Goal: Task Accomplishment & Management: Manage account settings

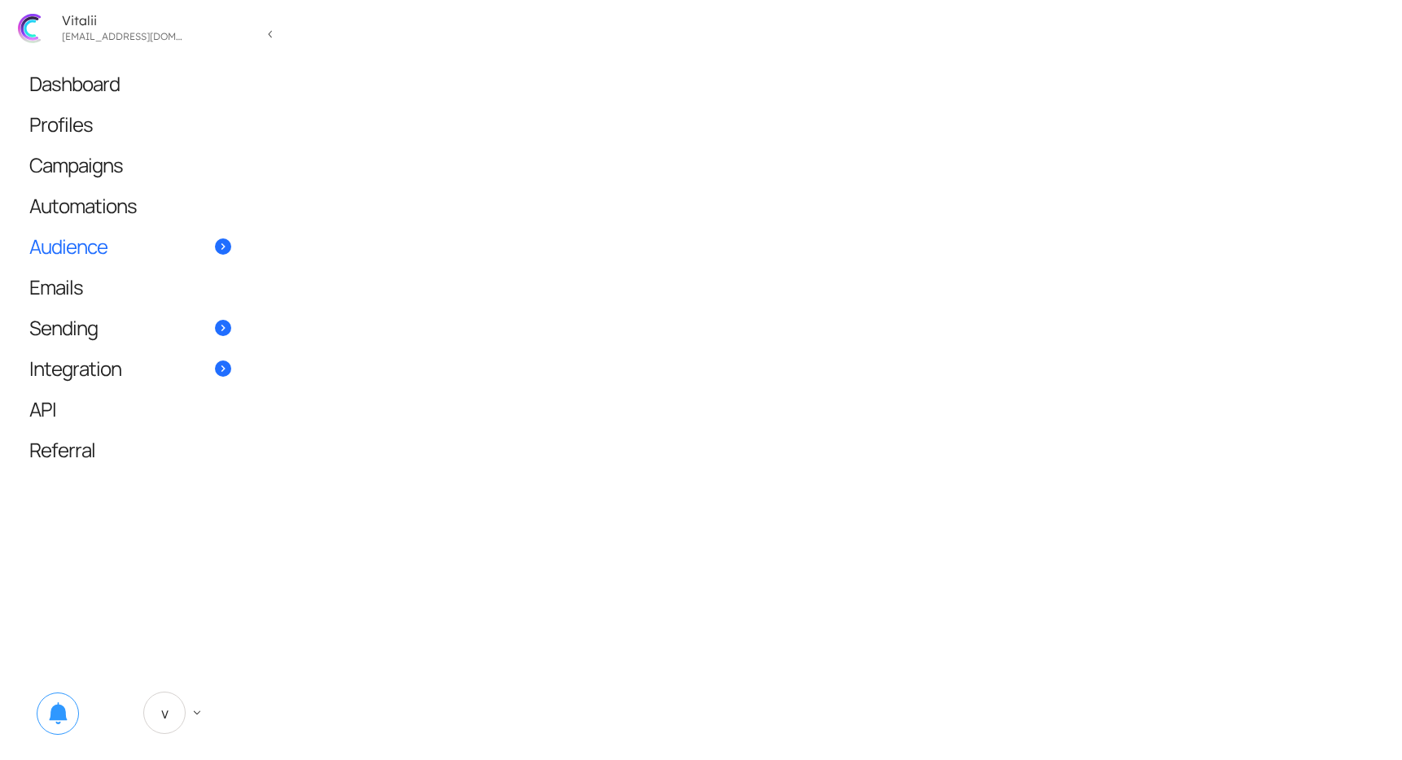
click at [83, 249] on span "Audience" at bounding box center [68, 246] width 78 height 17
click at [321, 263] on span "Contacts" at bounding box center [347, 259] width 52 height 18
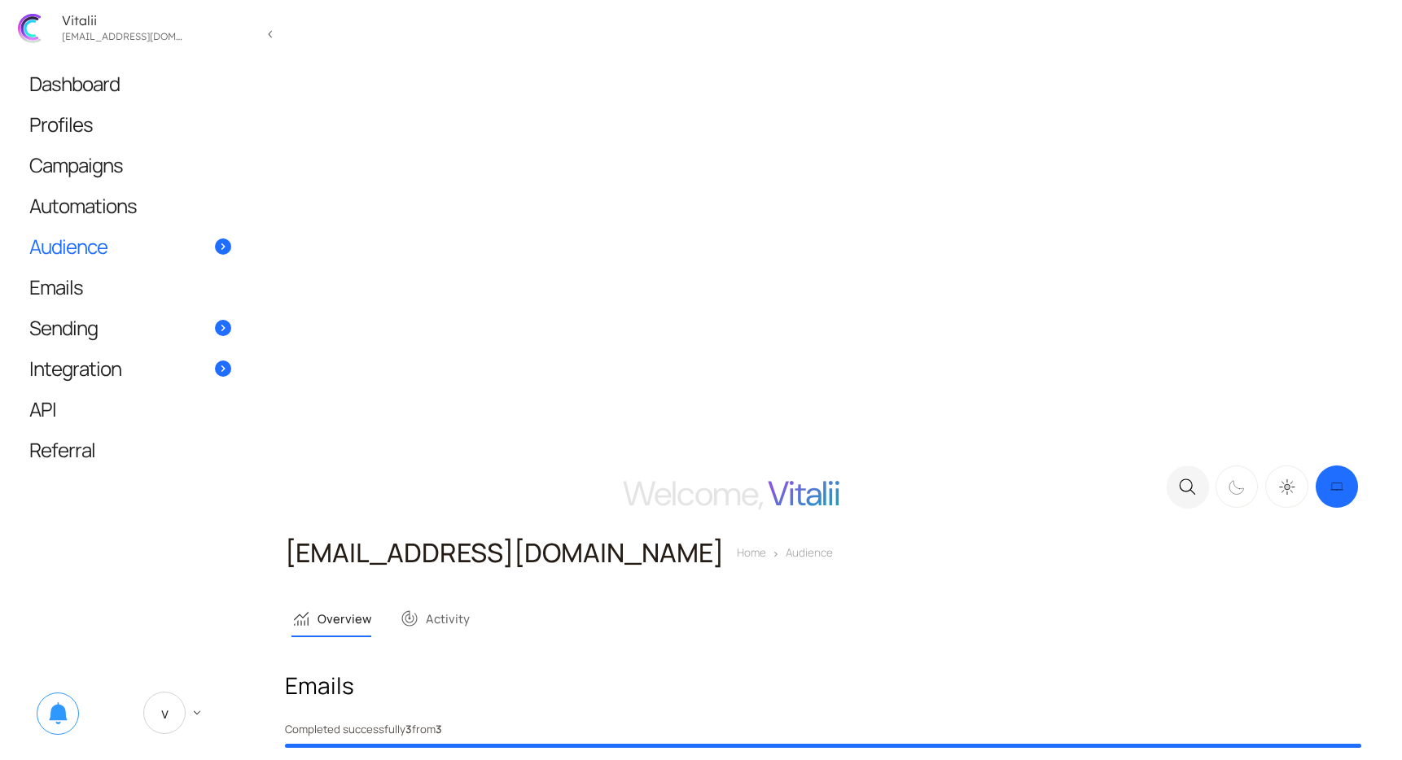
scroll to position [1307, 0]
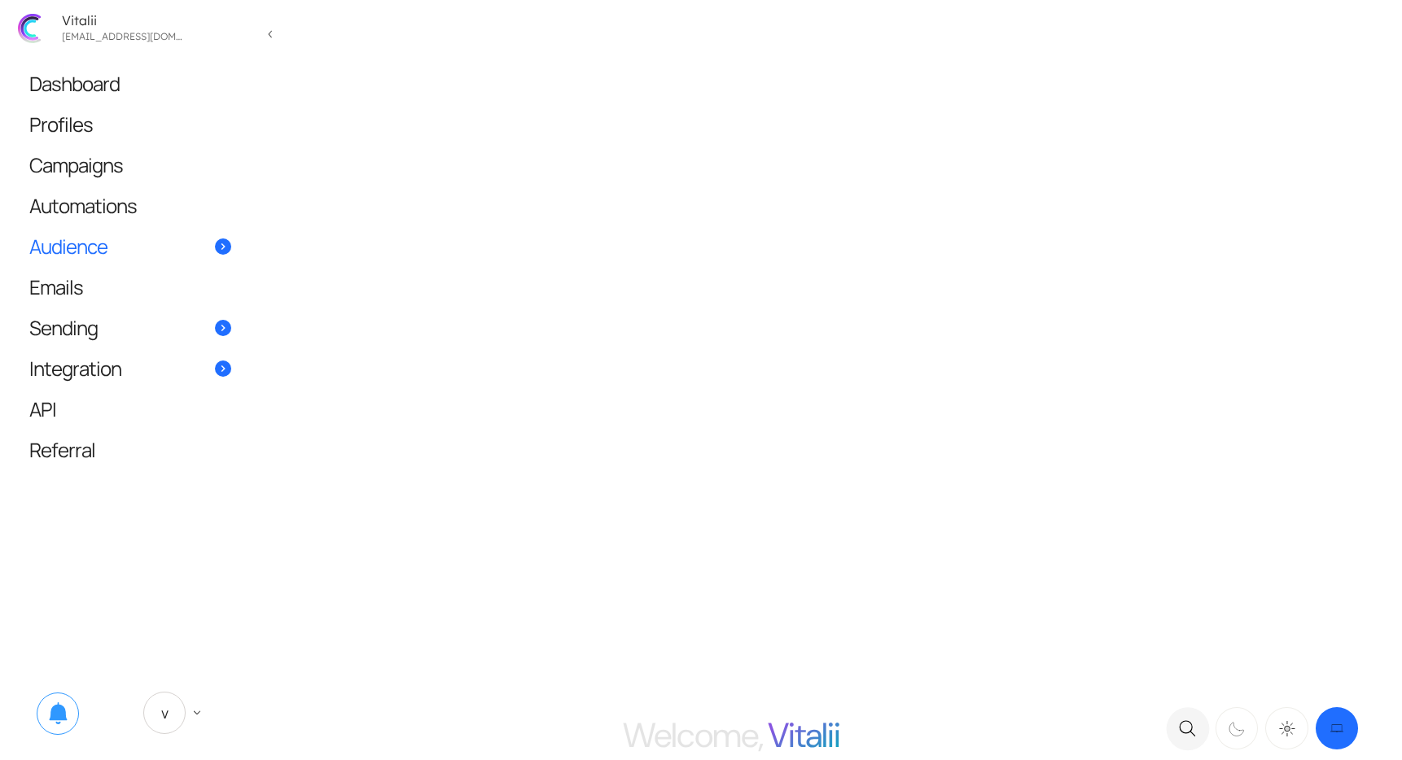
scroll to position [792, 0]
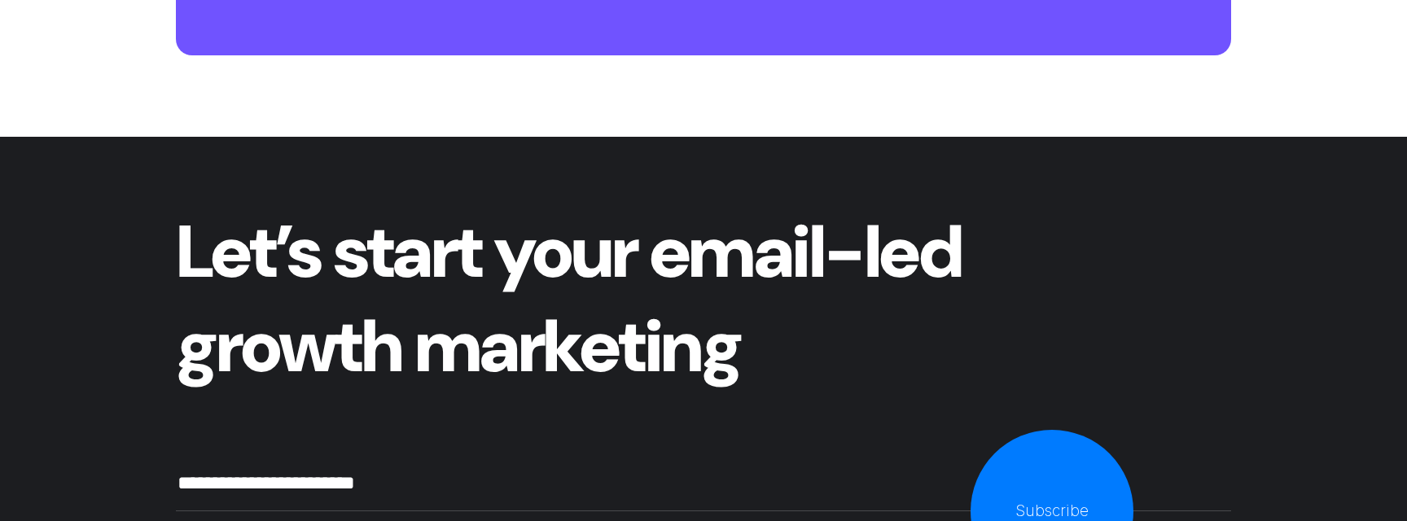
type input "**********"
click at [1032, 486] on button "Subscribe" at bounding box center [1051, 511] width 163 height 163
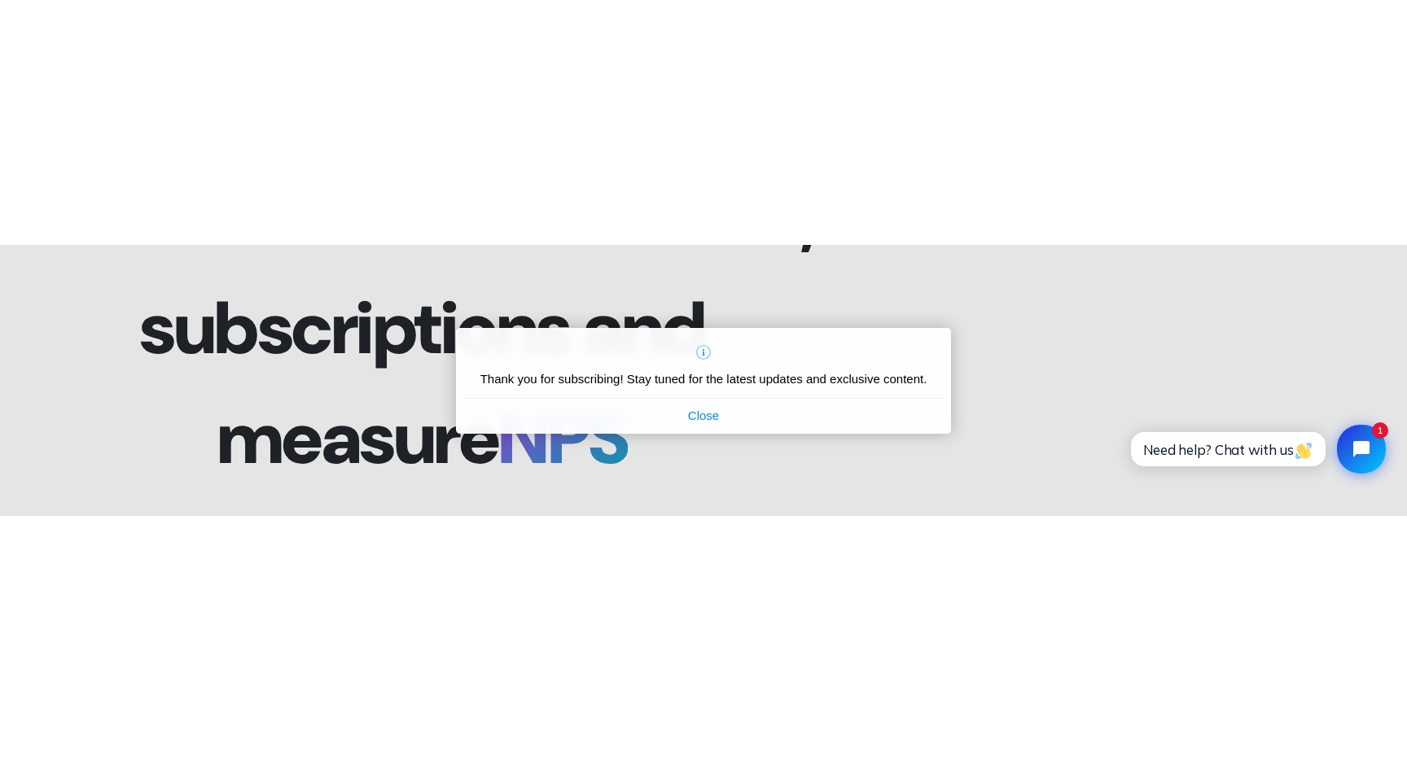
scroll to position [5537, 0]
